Goal: Information Seeking & Learning: Learn about a topic

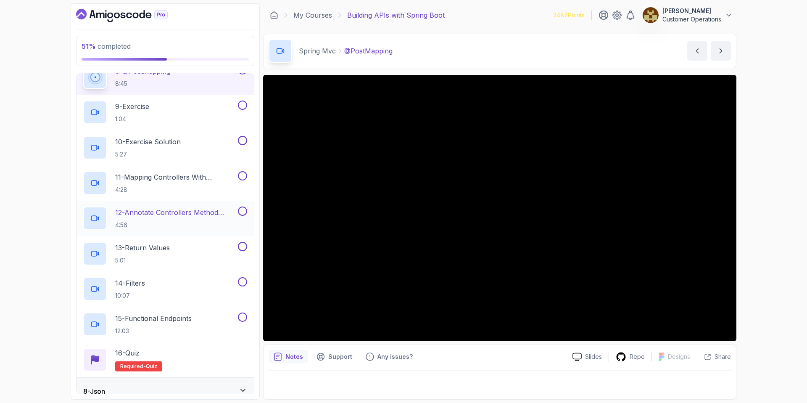
scroll to position [433, 0]
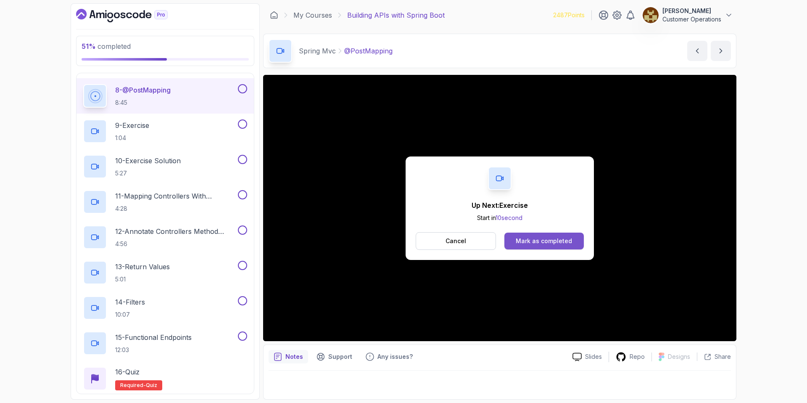
click at [570, 240] on div "Mark as completed" at bounding box center [544, 241] width 56 height 8
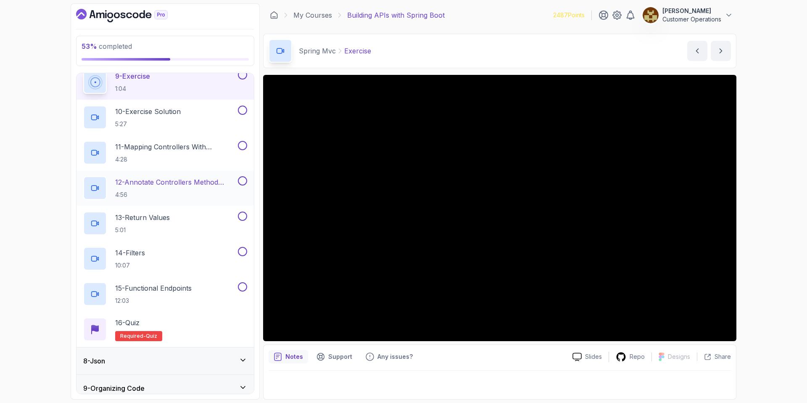
scroll to position [364, 0]
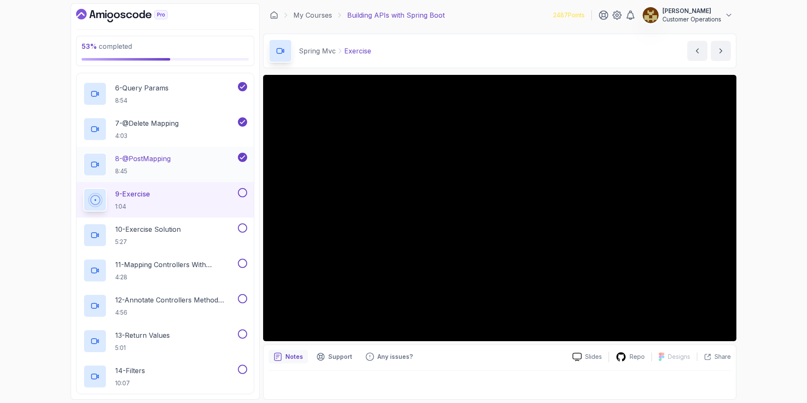
click at [163, 164] on h2 "8 - @PostMapping 8:45" at bounding box center [142, 164] width 55 height 22
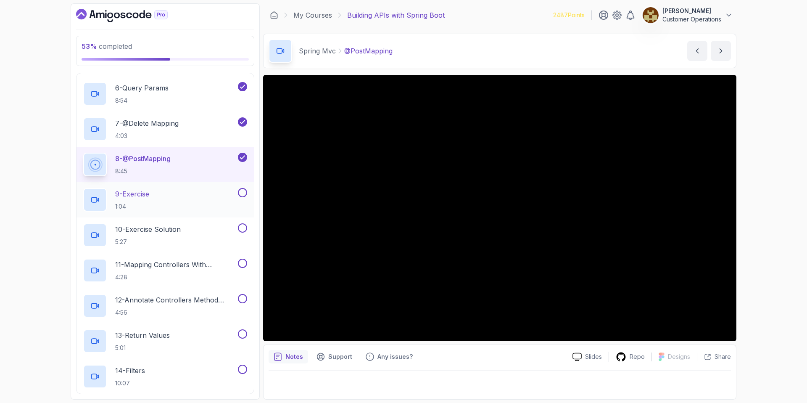
click at [217, 195] on div "9 - Exercise 1:04" at bounding box center [159, 200] width 153 height 24
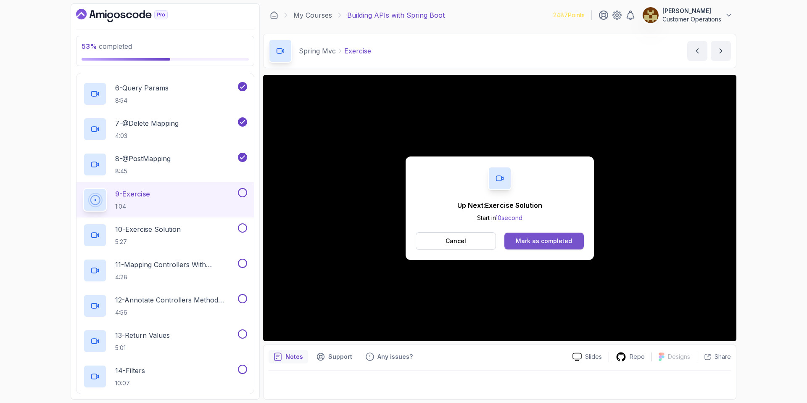
click at [536, 241] on div "Mark as completed" at bounding box center [544, 241] width 56 height 8
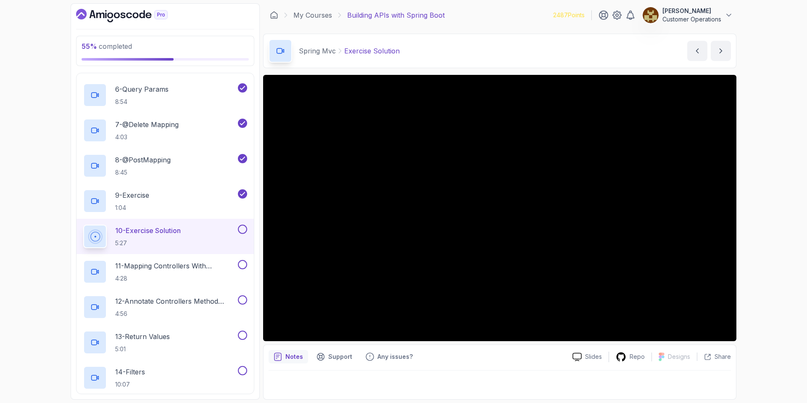
scroll to position [435, 0]
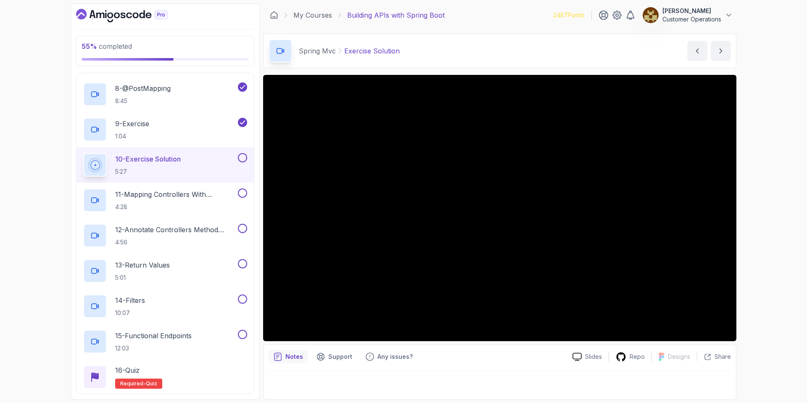
click at [507, 40] on div "Spring Mvc Exercise Solution Exercise Solution by [PERSON_NAME]" at bounding box center [499, 51] width 473 height 34
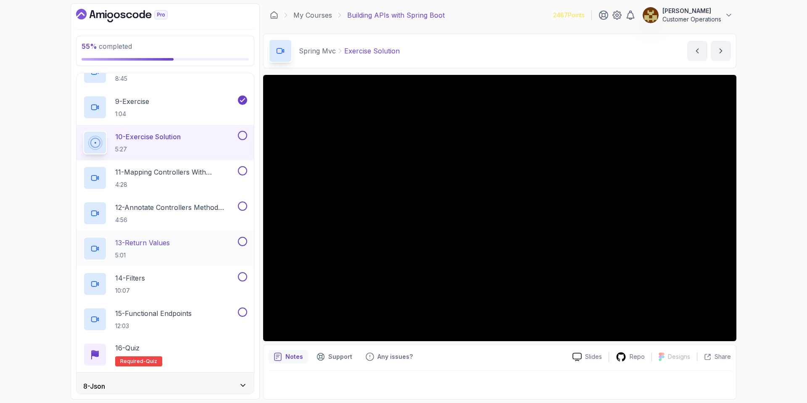
scroll to position [456, 0]
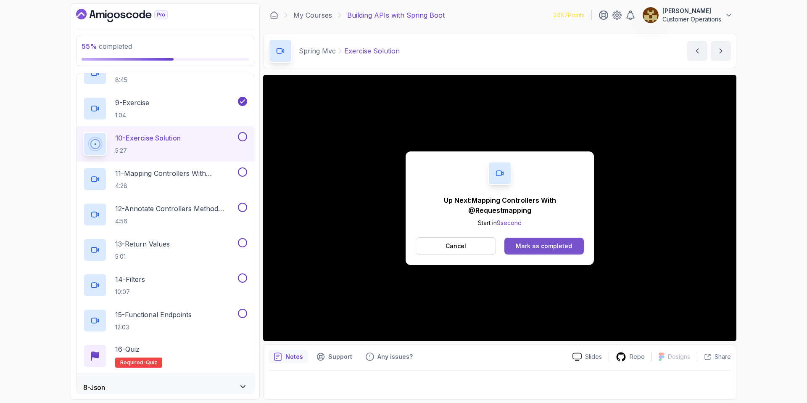
click at [533, 249] on div "Mark as completed" at bounding box center [544, 246] width 56 height 8
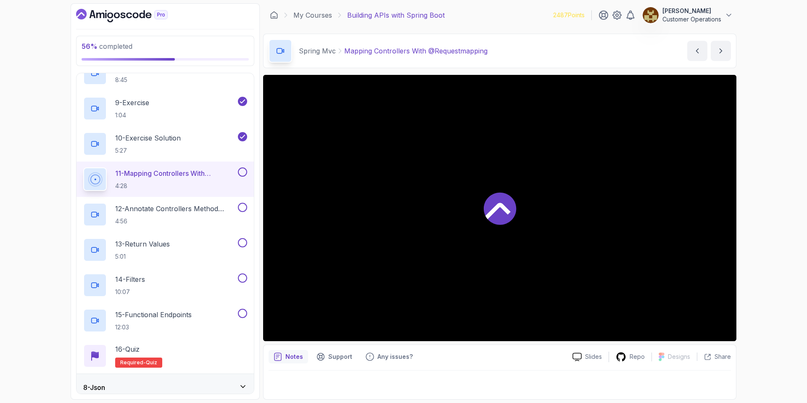
click at [384, 173] on div at bounding box center [499, 208] width 473 height 266
click at [232, 11] on div at bounding box center [165, 15] width 178 height 13
